Goal: Transaction & Acquisition: Purchase product/service

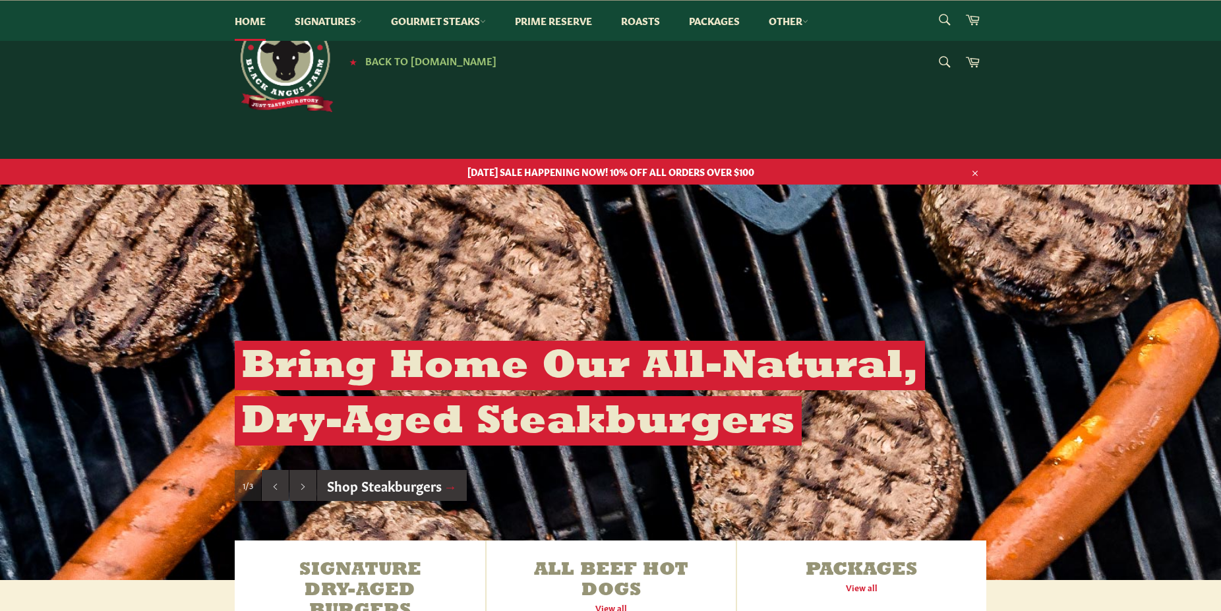
scroll to position [1744, 0]
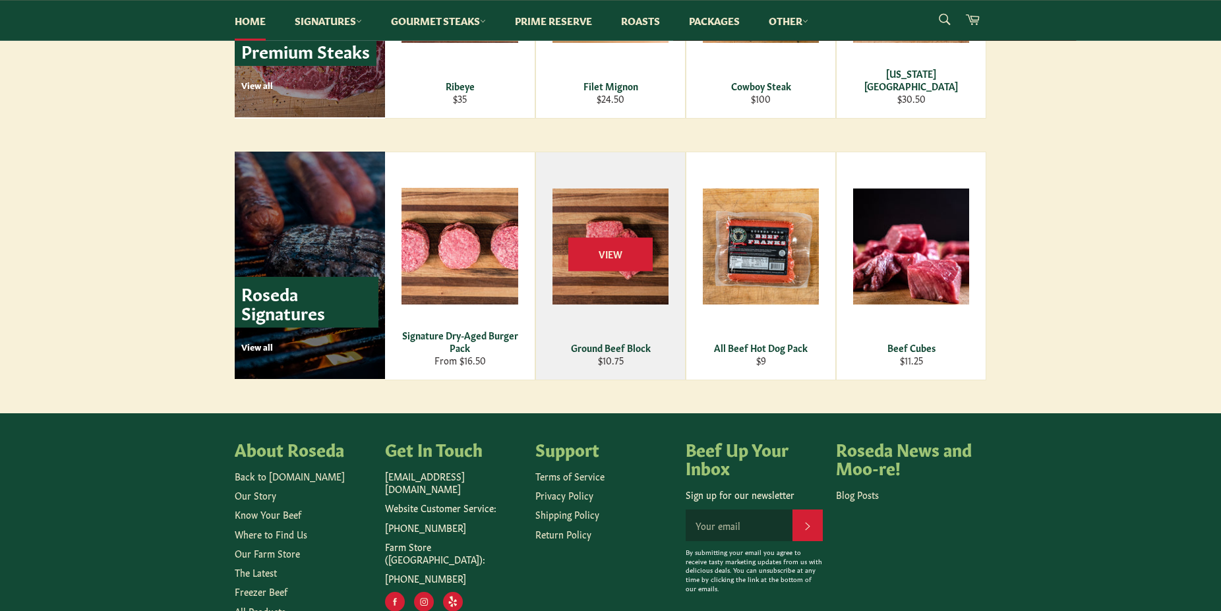
click at [610, 350] on div "Ground Beef Block" at bounding box center [611, 348] width 133 height 13
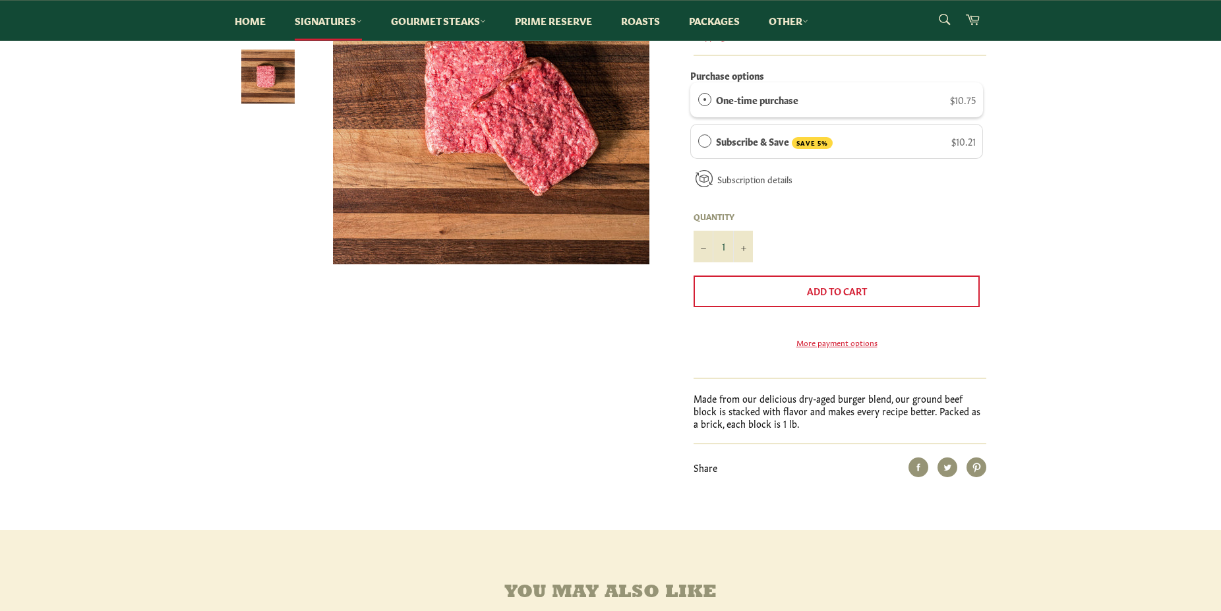
scroll to position [260, 0]
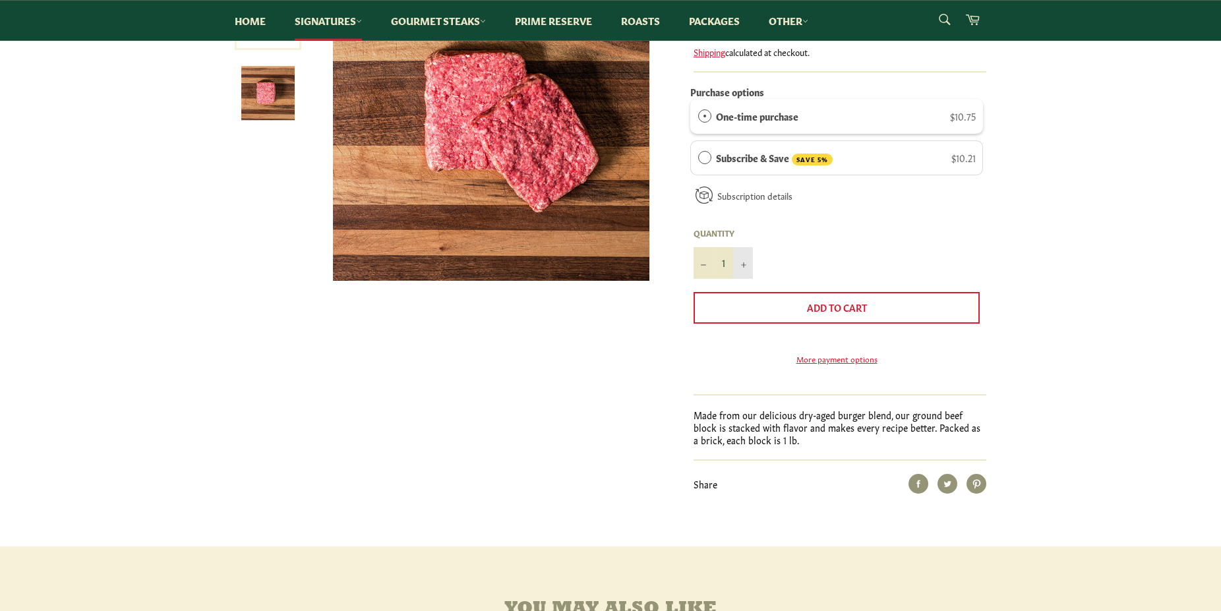
click at [743, 266] on icon "Increase item quantity by one" at bounding box center [743, 264] width 5 height 5
type input "5"
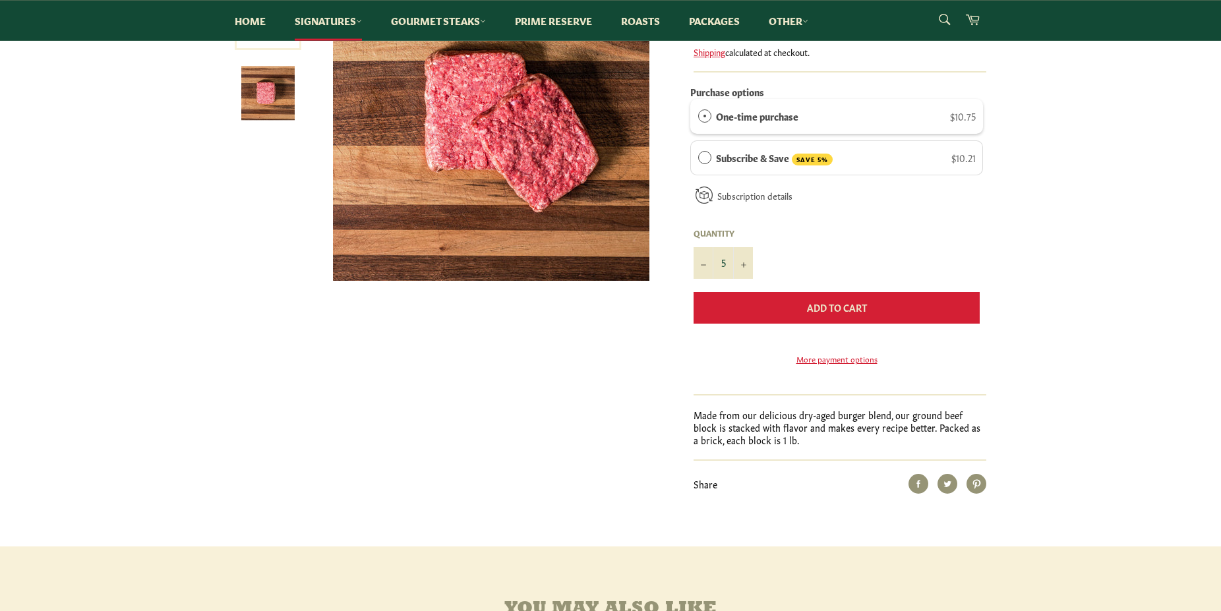
click at [838, 310] on span "Add to Cart" at bounding box center [837, 307] width 60 height 13
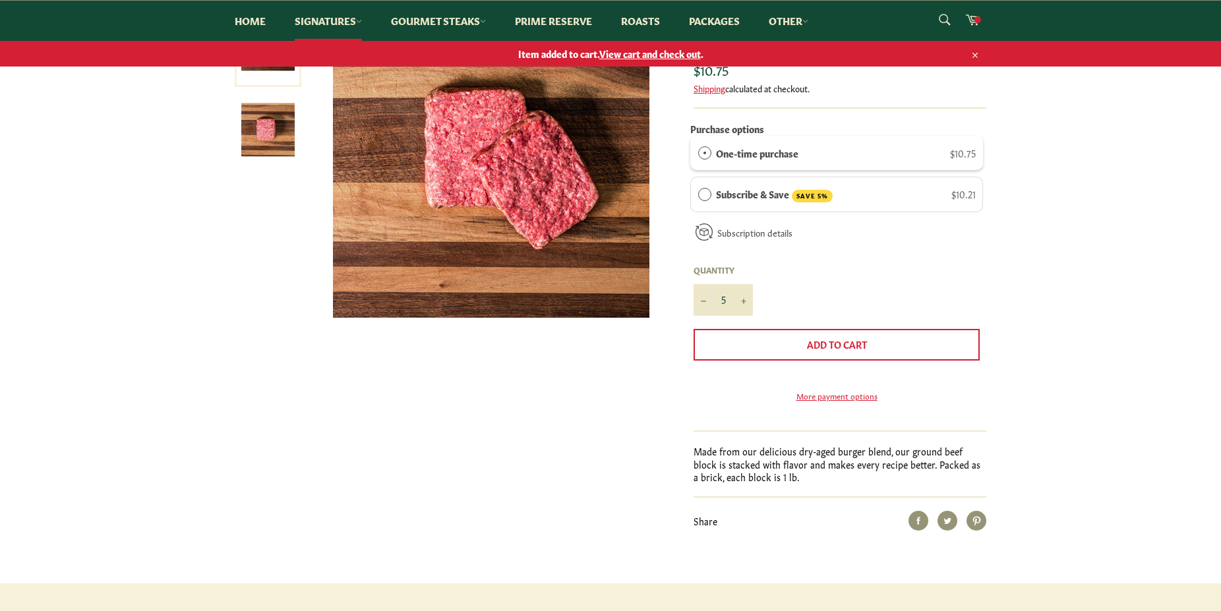
scroll to position [0, 0]
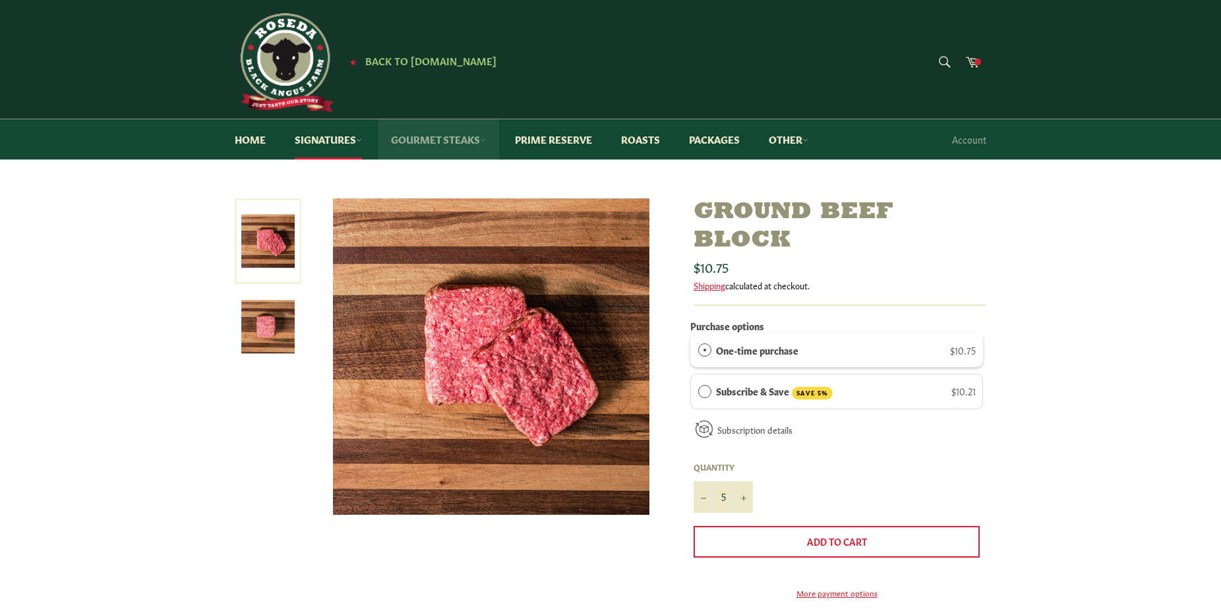
click at [446, 139] on link "Gourmet Steaks" at bounding box center [438, 139] width 121 height 40
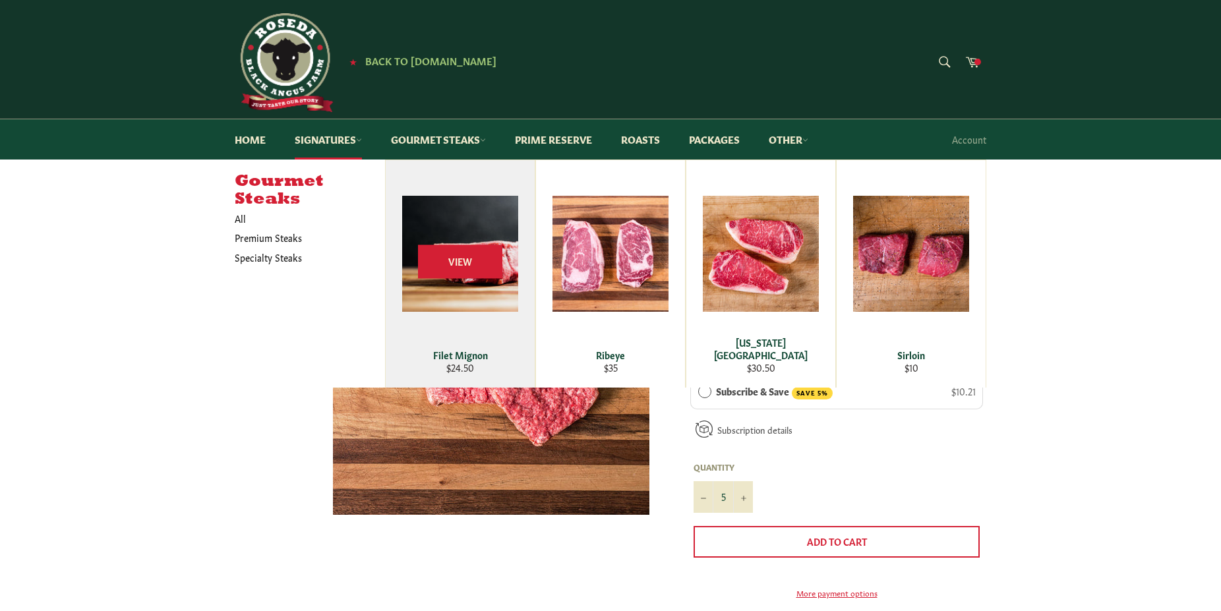
click at [462, 361] on div "Filet Mignon" at bounding box center [460, 355] width 133 height 13
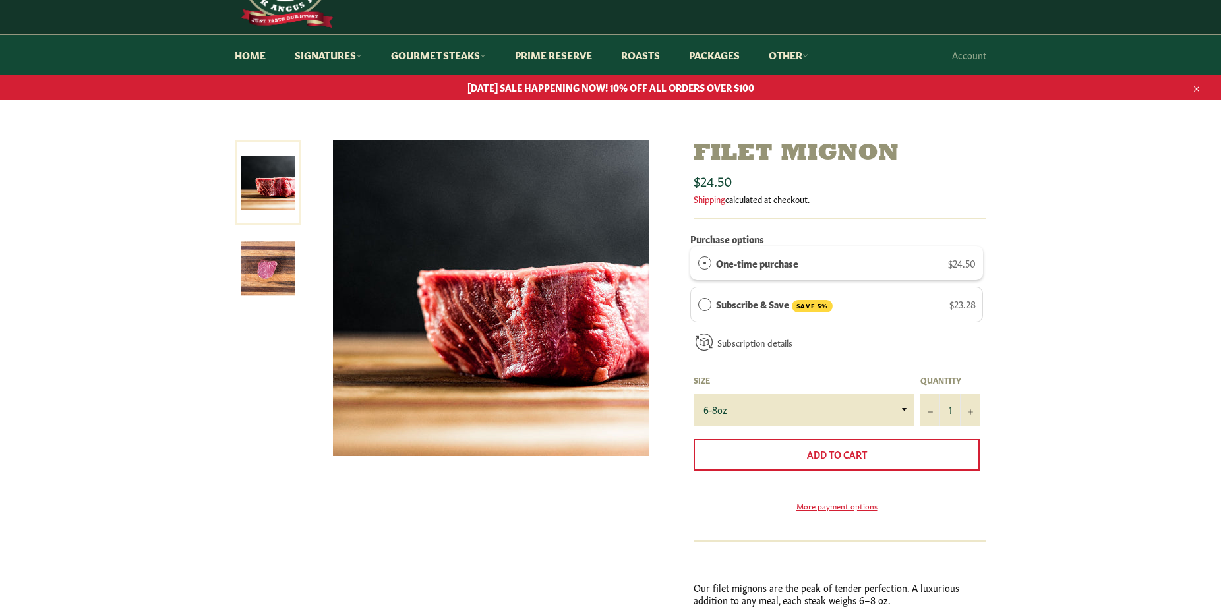
scroll to position [86, 0]
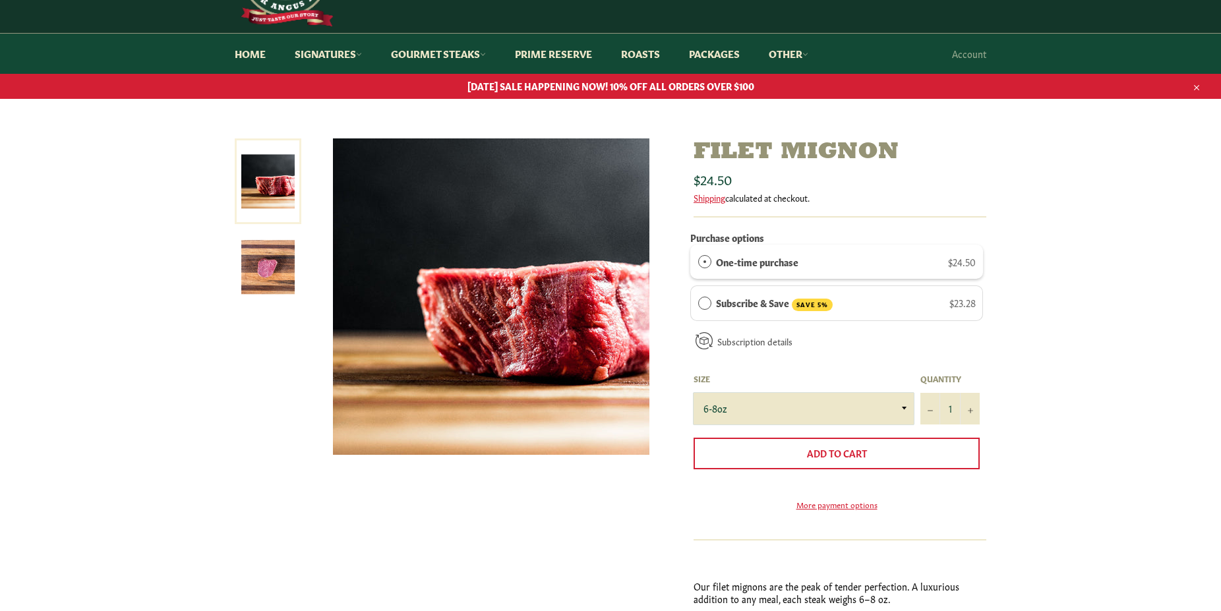
click at [694, 393] on select "6-8oz" at bounding box center [804, 409] width 220 height 32
click at [901, 415] on select "6-8oz" at bounding box center [804, 409] width 220 height 32
click at [969, 413] on icon "Increase item quantity by one" at bounding box center [970, 410] width 5 height 5
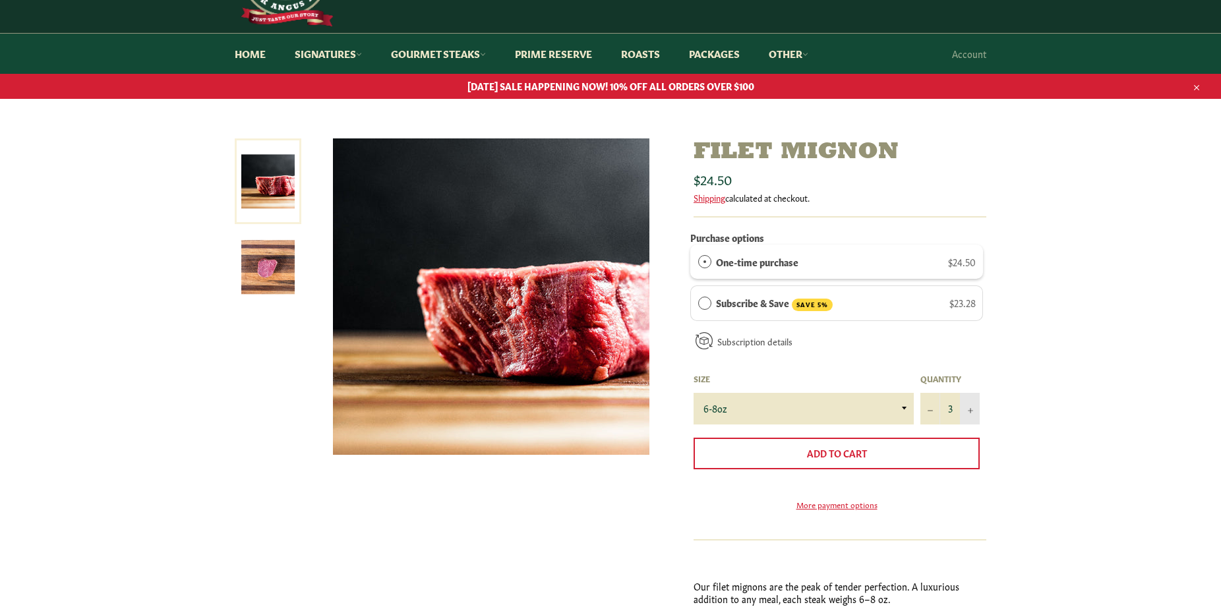
type input "4"
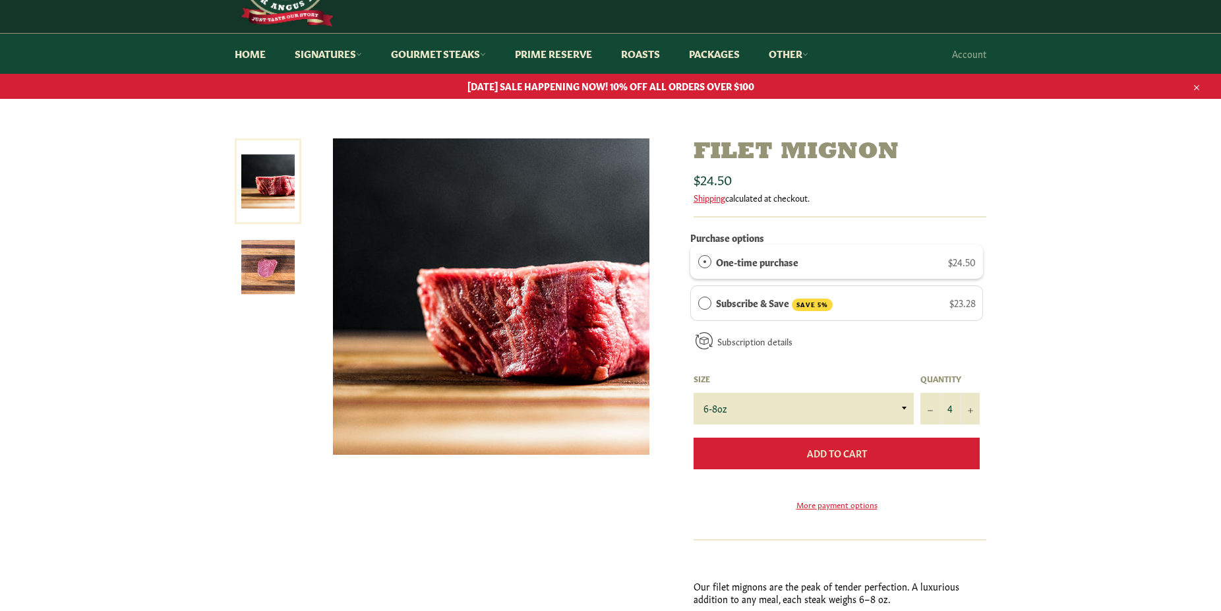
click at [840, 453] on span "Add to Cart" at bounding box center [837, 452] width 60 height 13
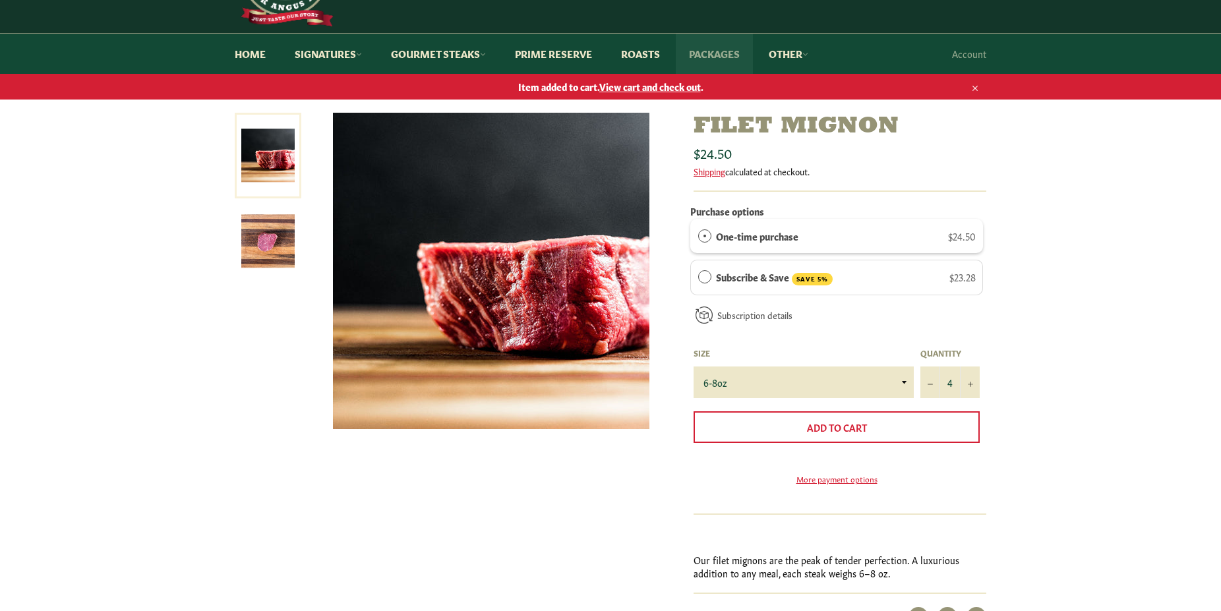
click at [721, 51] on link "Packages" at bounding box center [714, 54] width 77 height 40
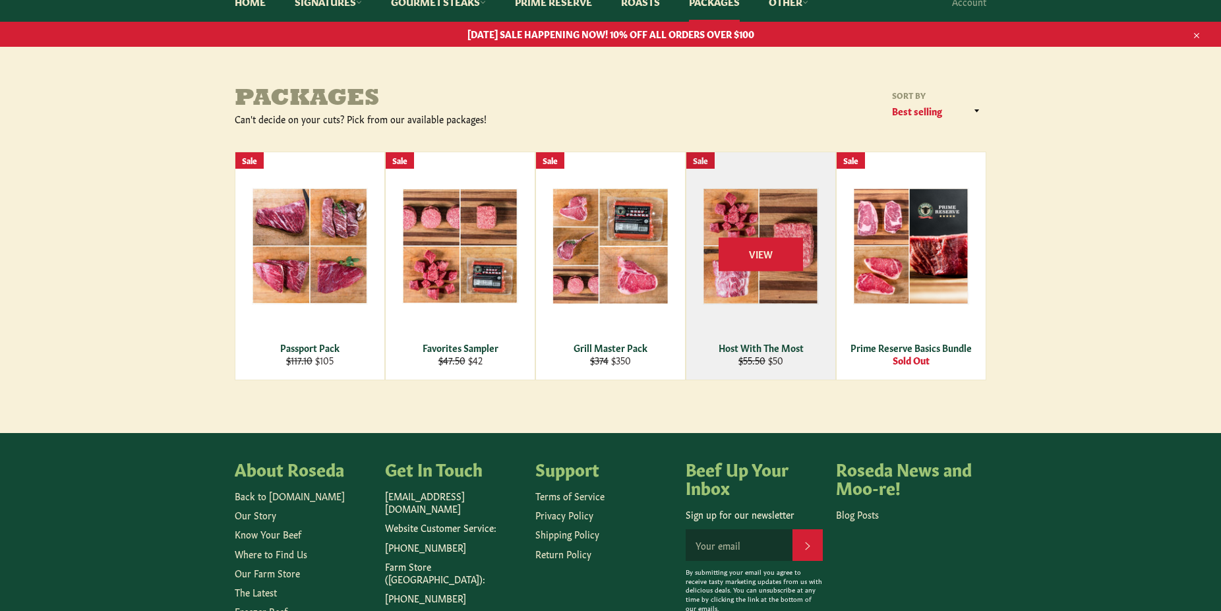
scroll to position [148, 0]
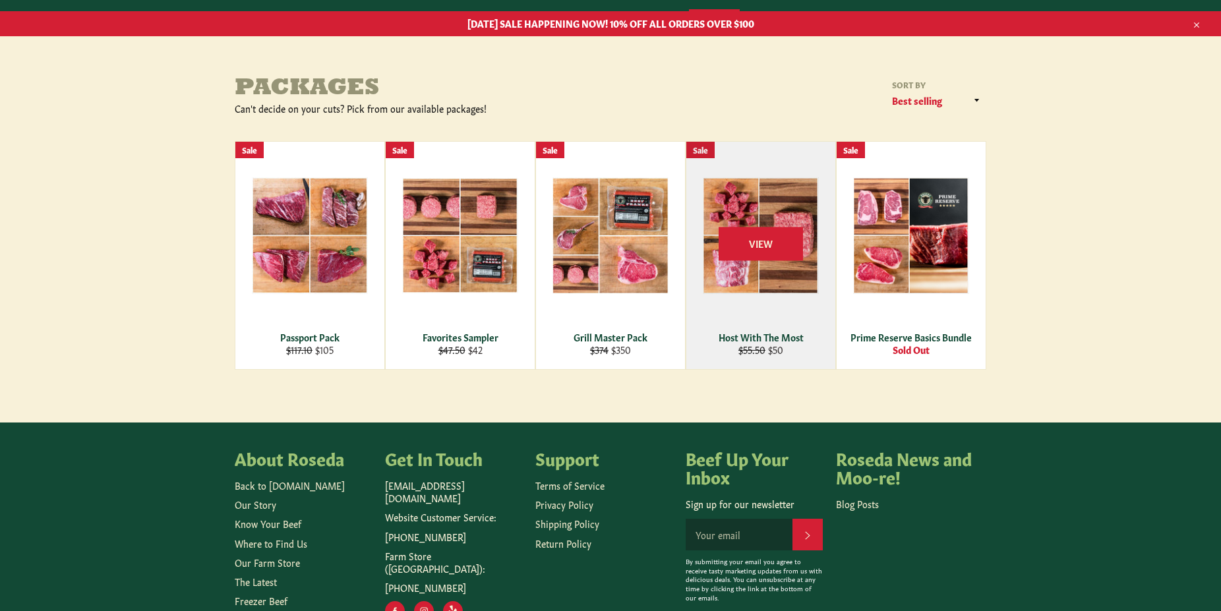
click at [781, 336] on div "Host With The Most" at bounding box center [761, 337] width 133 height 13
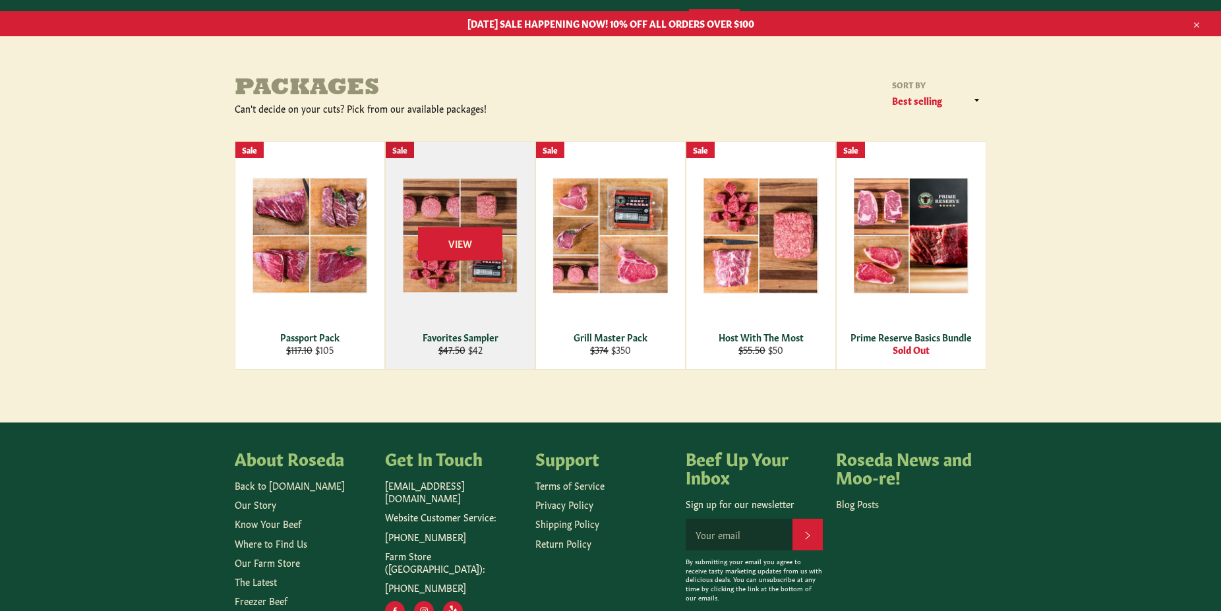
click at [441, 334] on div "Favorites Sampler" at bounding box center [460, 337] width 133 height 13
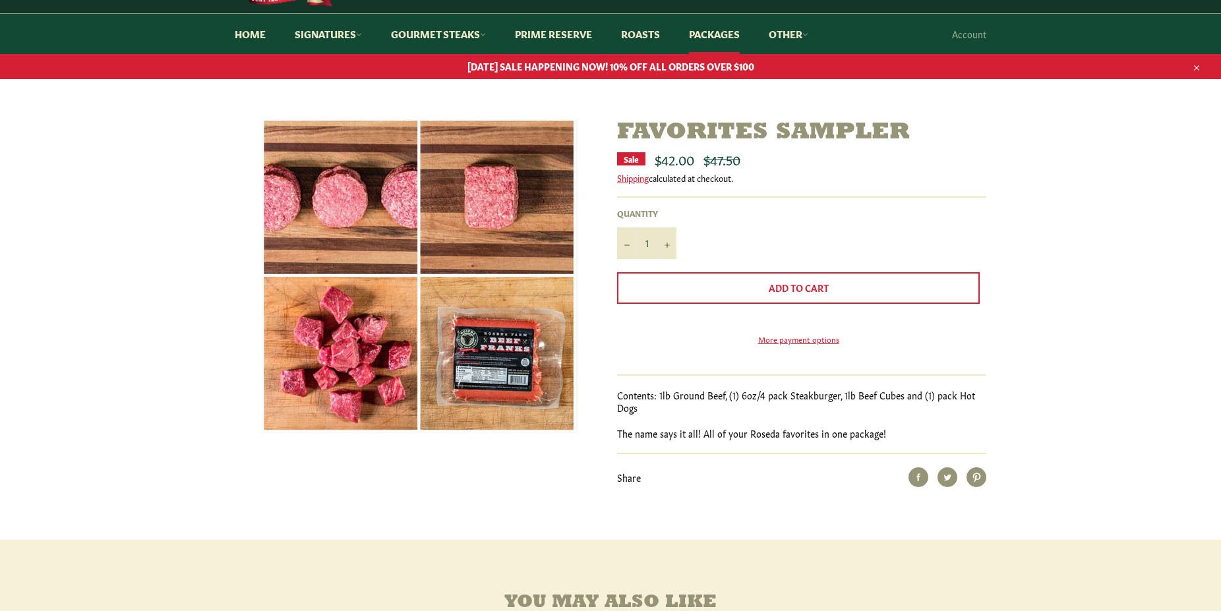
scroll to position [116, 0]
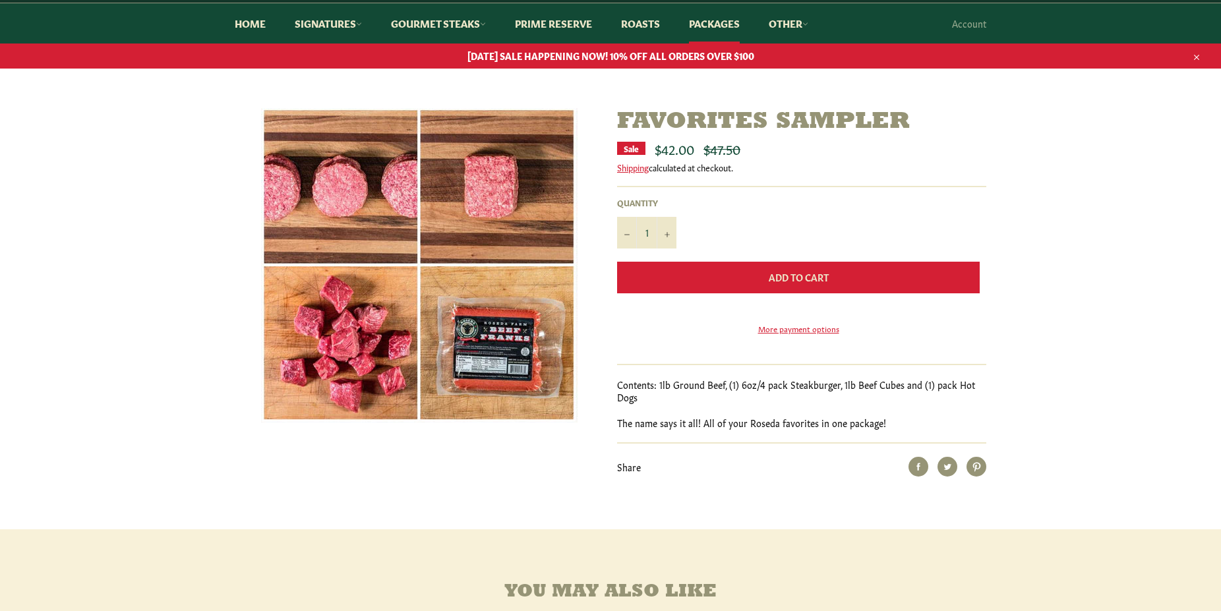
click at [739, 283] on button "Add to Cart" at bounding box center [798, 278] width 363 height 32
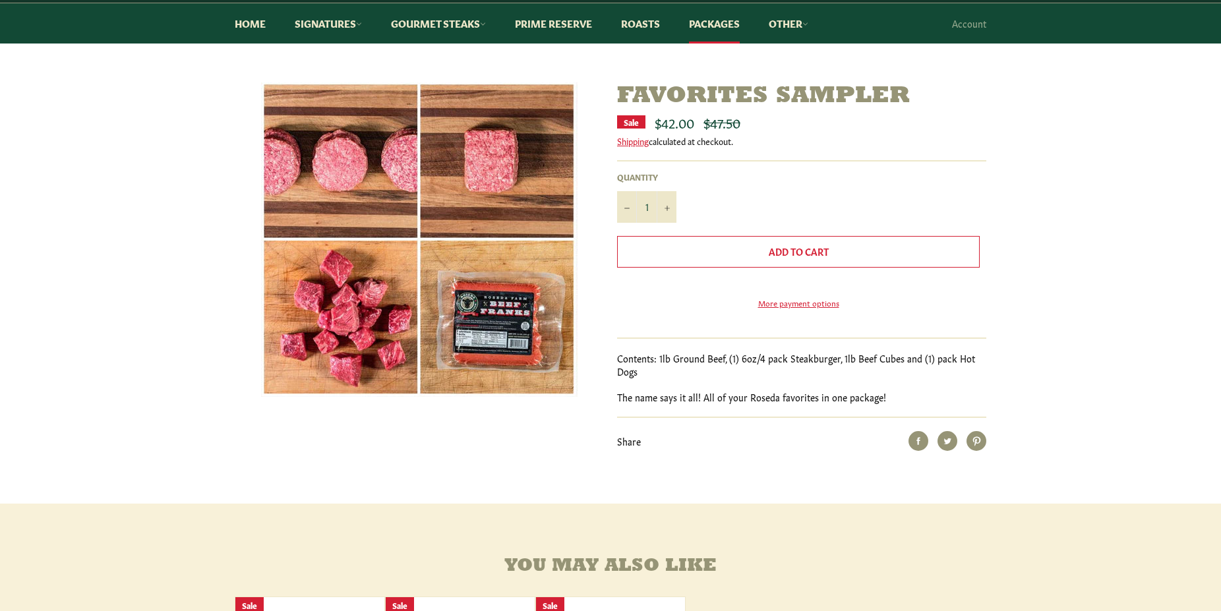
scroll to position [0, 0]
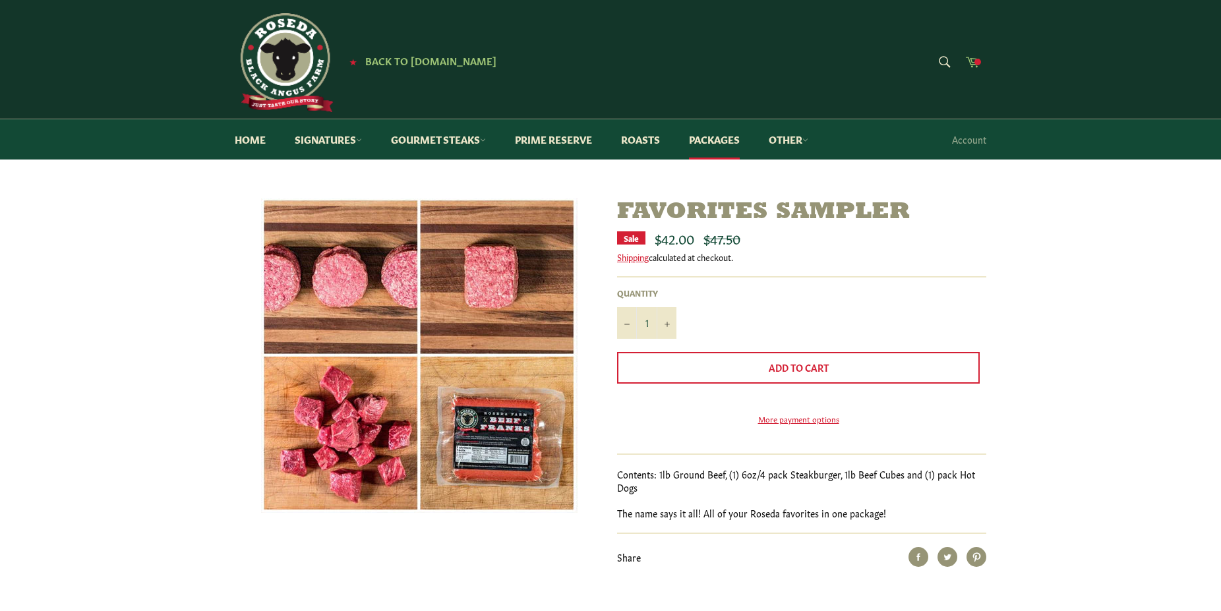
click at [979, 65] on span at bounding box center [978, 62] width 7 height 7
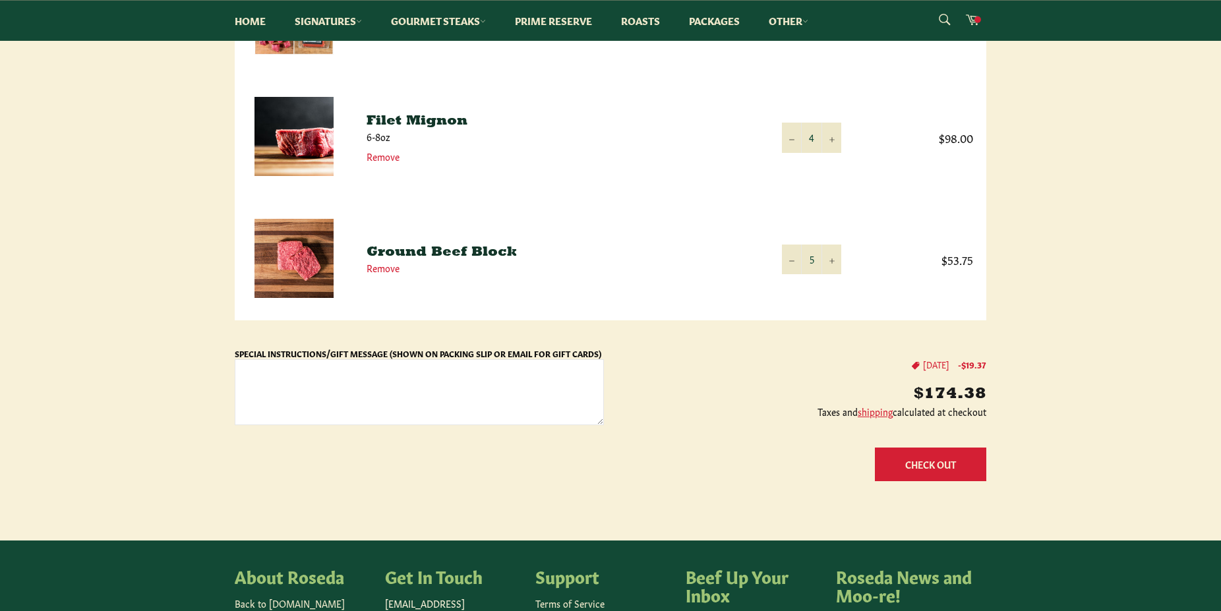
scroll to position [312, 0]
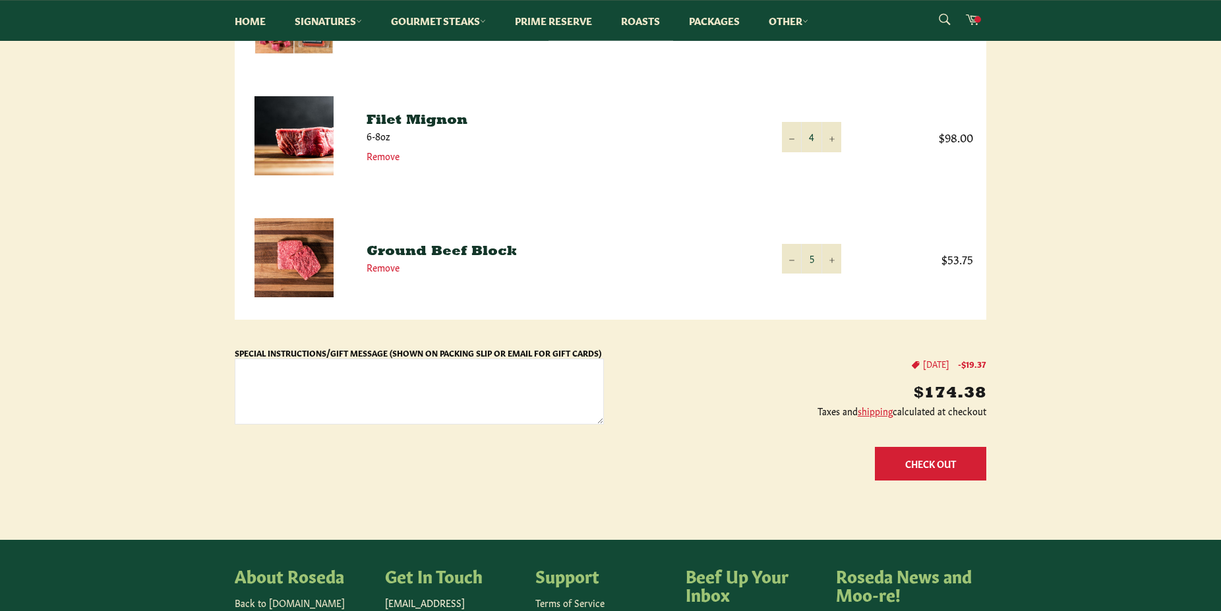
click at [931, 466] on button "Check Out" at bounding box center [930, 464] width 111 height 34
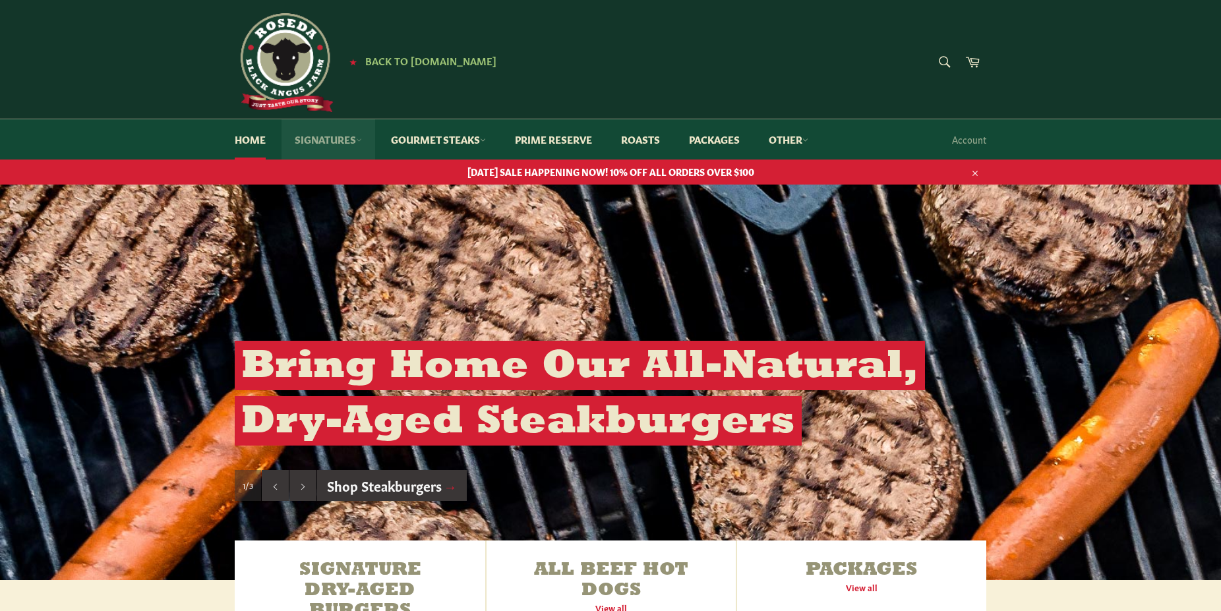
click at [332, 140] on link "Signatures" at bounding box center [329, 139] width 94 height 40
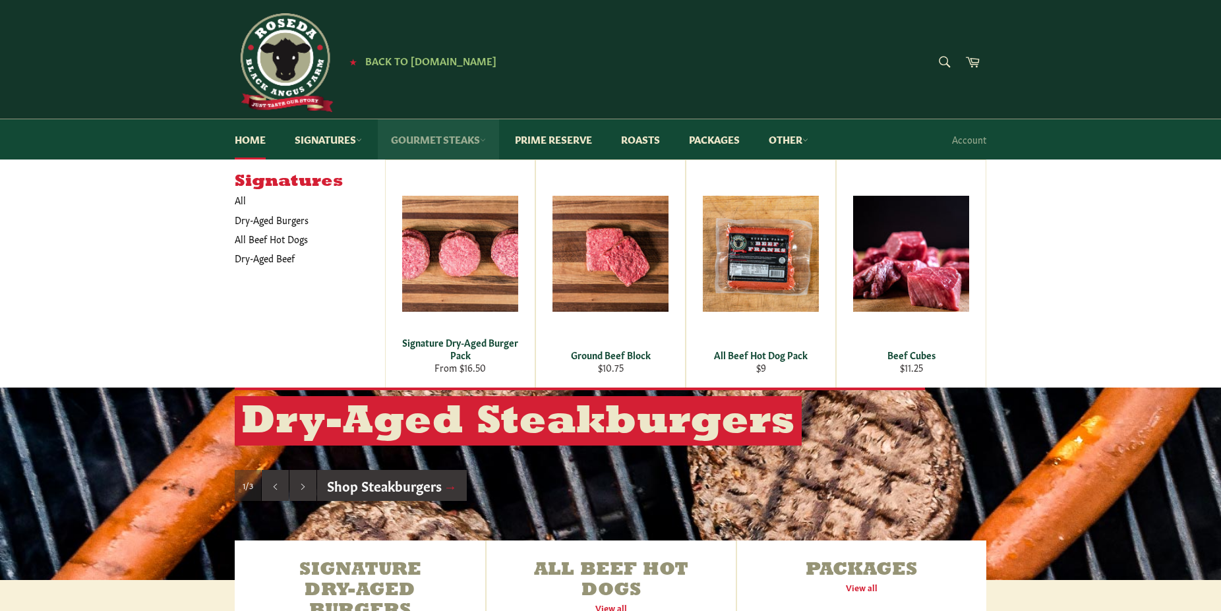
click at [452, 138] on link "Gourmet Steaks" at bounding box center [438, 139] width 121 height 40
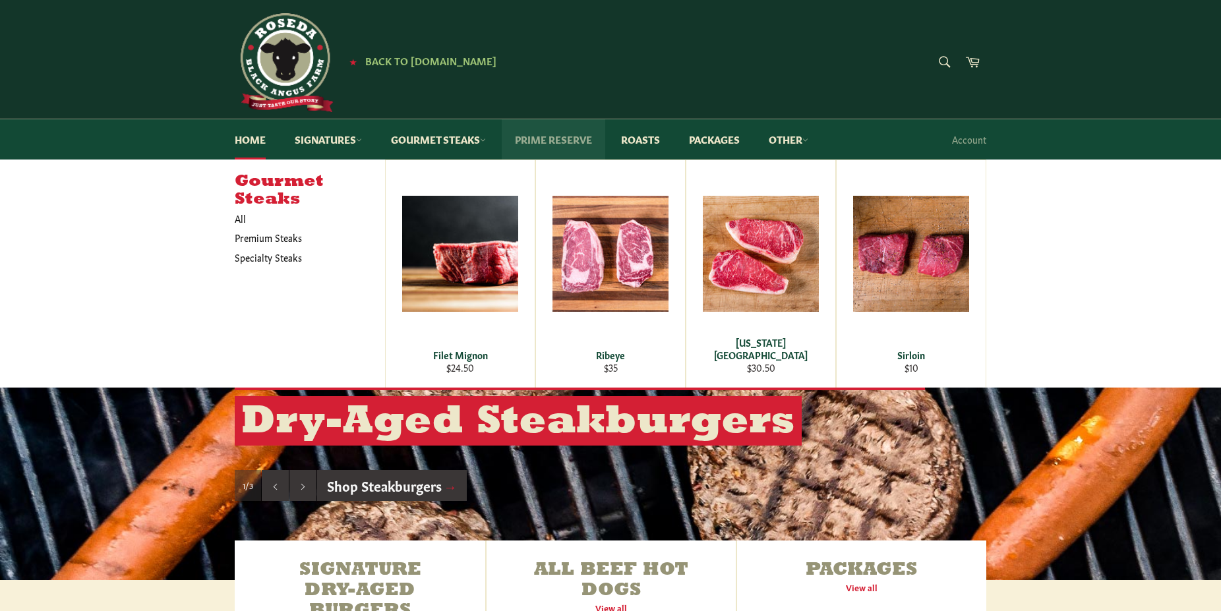
click at [571, 138] on link "Prime Reserve" at bounding box center [554, 139] width 104 height 40
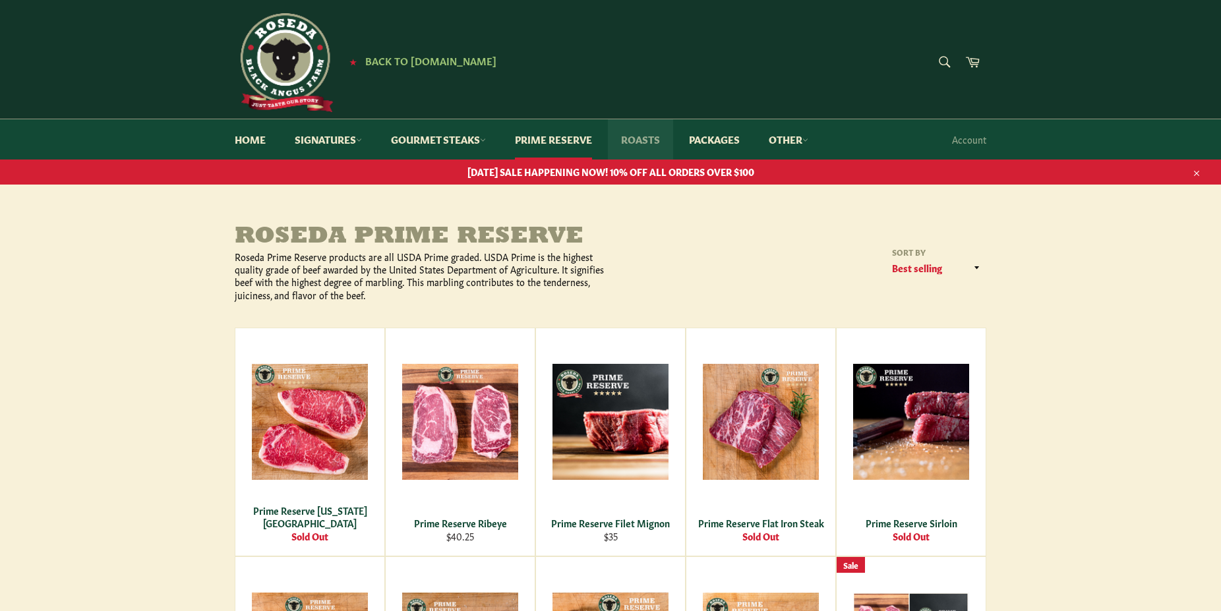
click at [649, 140] on link "Roasts" at bounding box center [640, 139] width 65 height 40
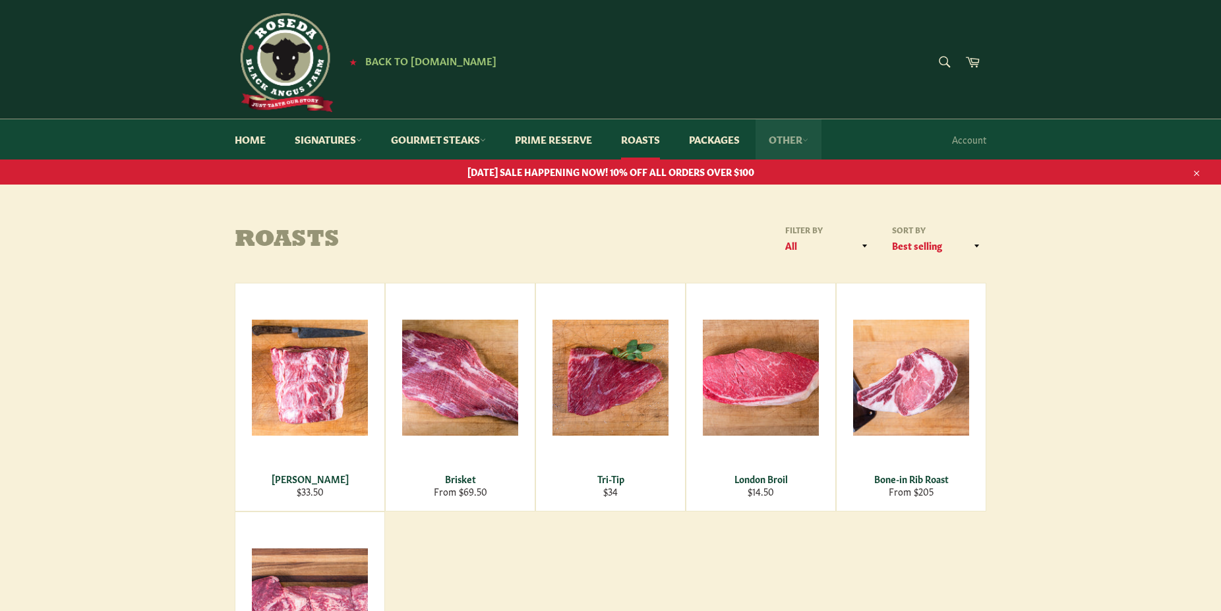
click at [787, 145] on link "Other" at bounding box center [789, 139] width 66 height 40
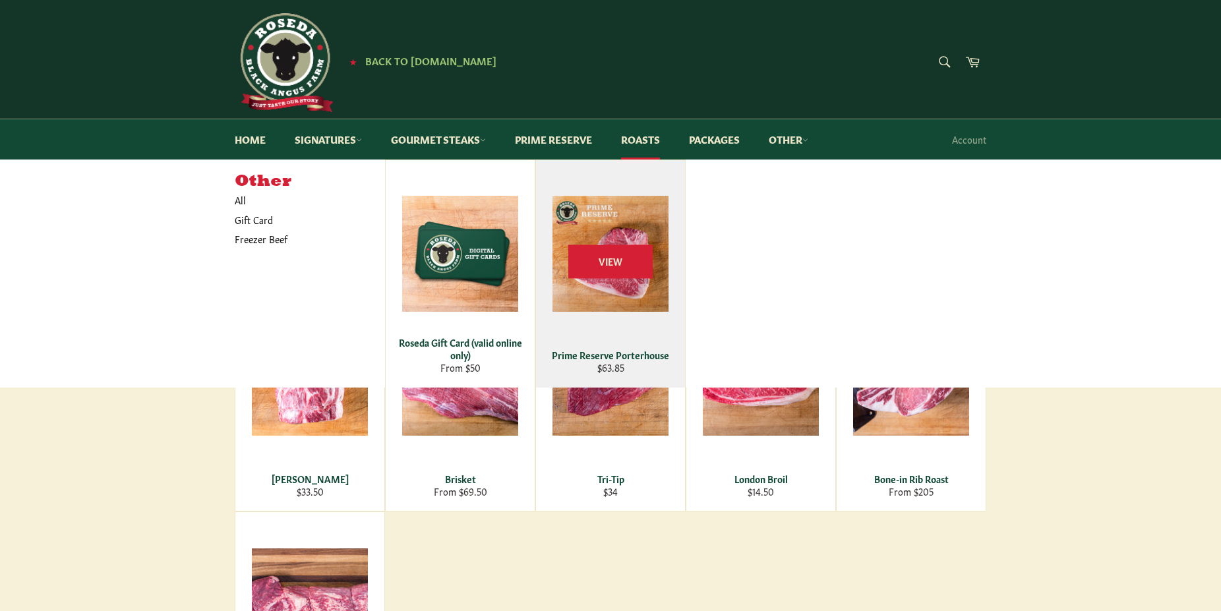
click at [590, 353] on div "Prime Reserve Porterhouse" at bounding box center [611, 355] width 133 height 13
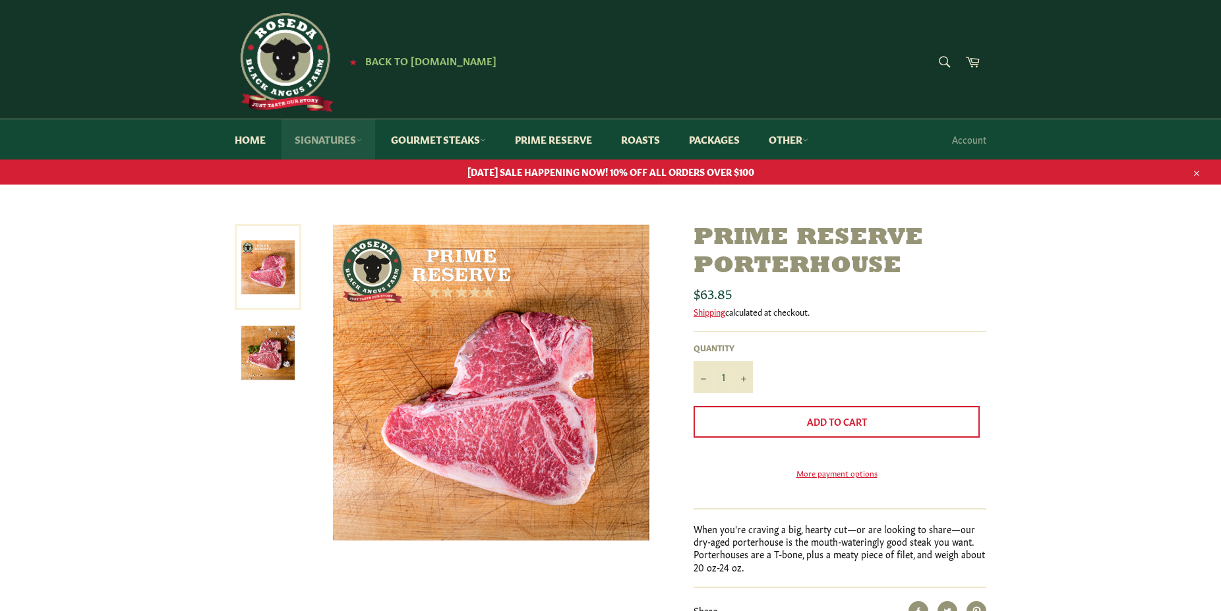
click at [341, 137] on link "Signatures" at bounding box center [329, 139] width 94 height 40
